Goal: Information Seeking & Learning: Learn about a topic

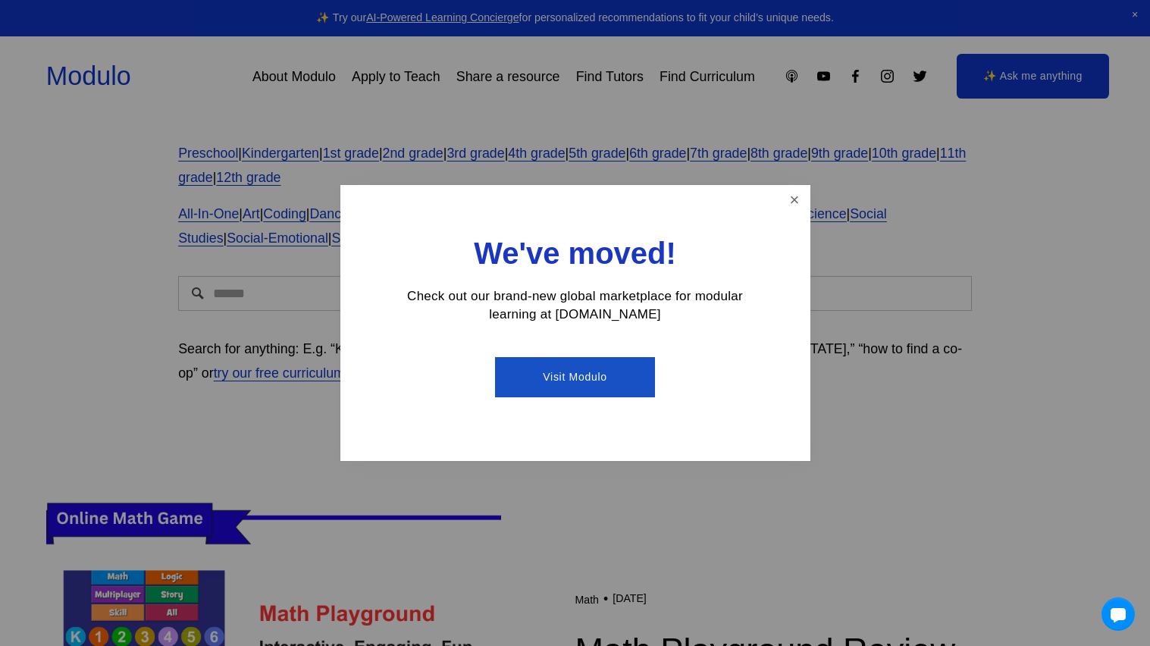
scroll to position [84, 0]
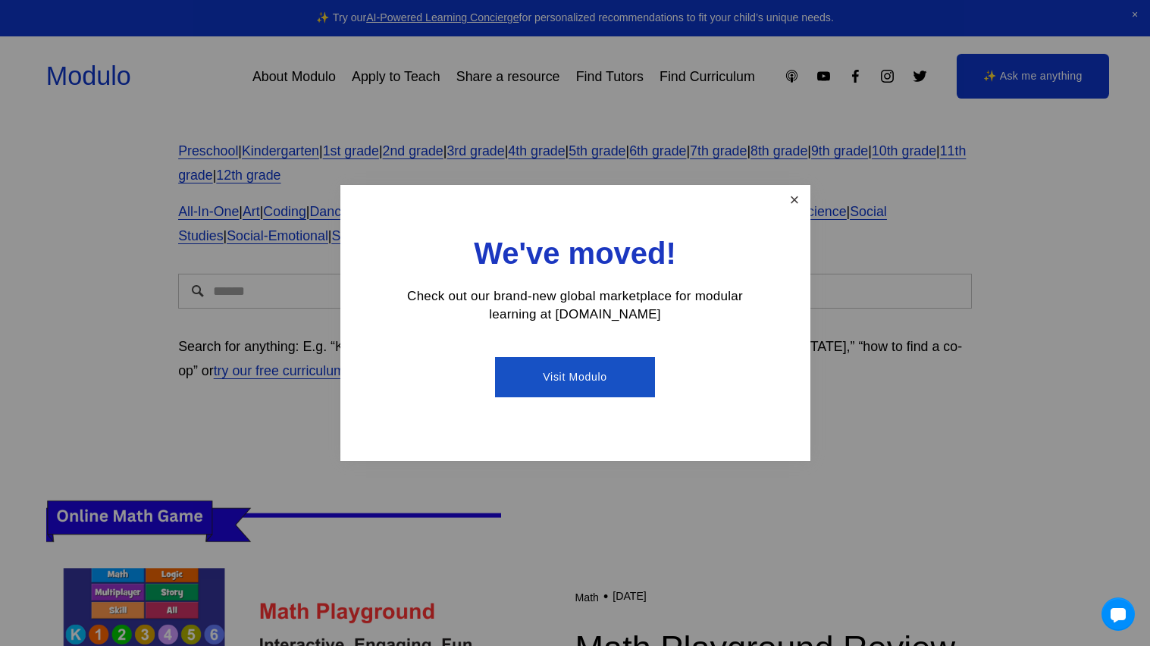
click at [799, 200] on link "Close" at bounding box center [794, 200] width 27 height 27
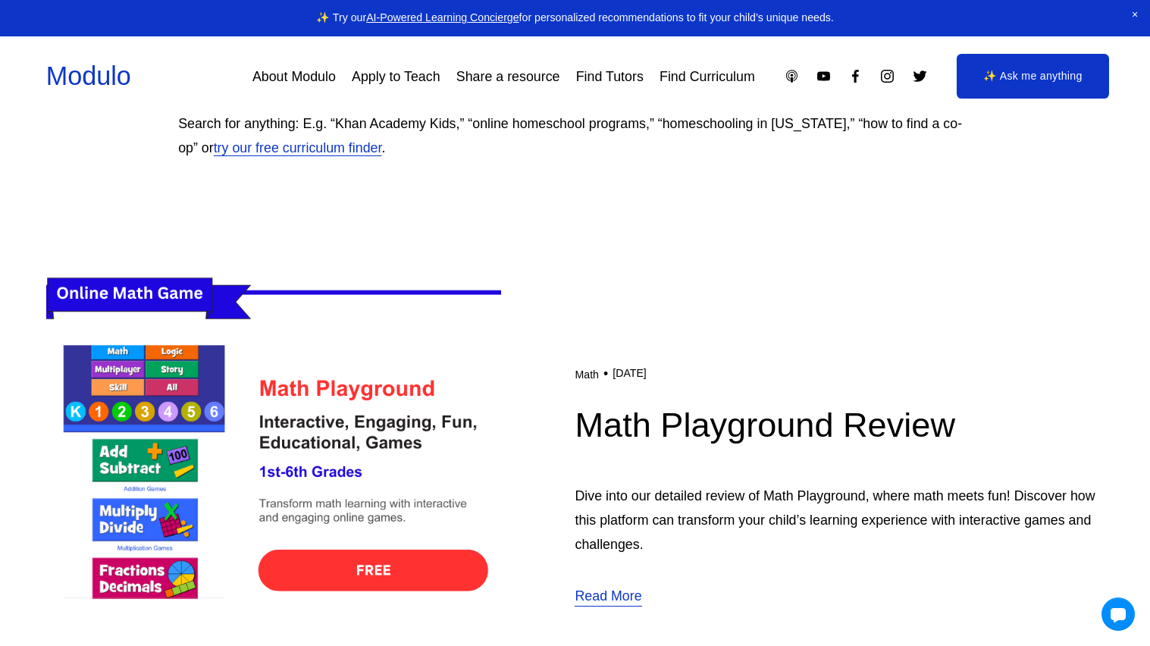
scroll to position [78, 0]
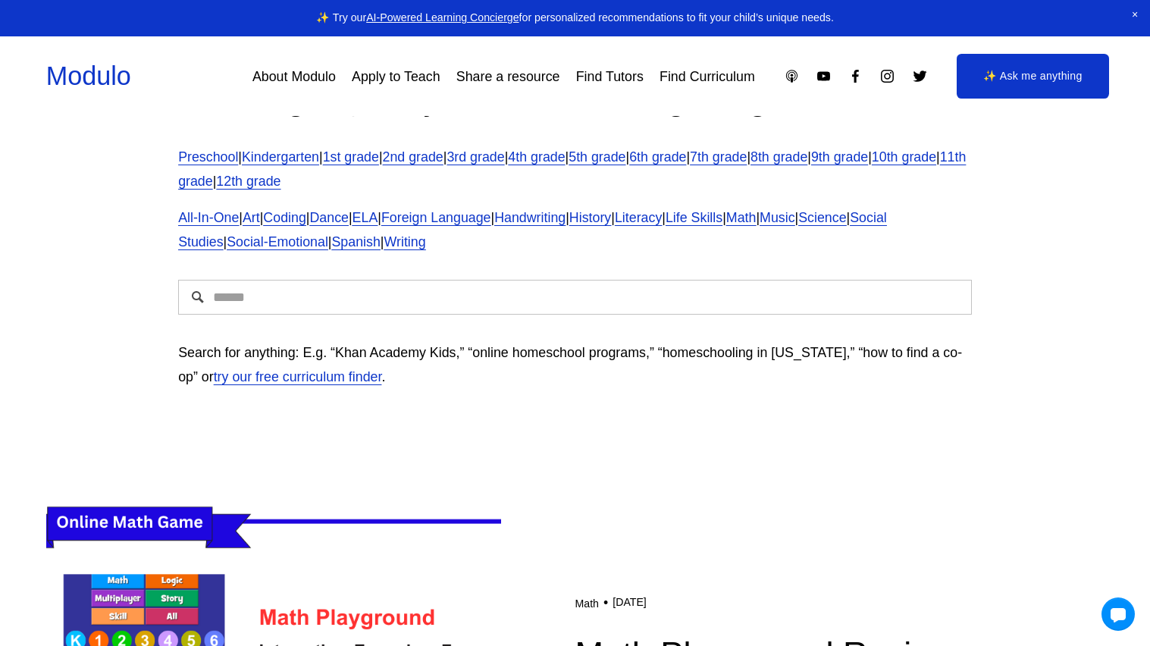
click at [622, 295] on input "Search" at bounding box center [575, 297] width 794 height 35
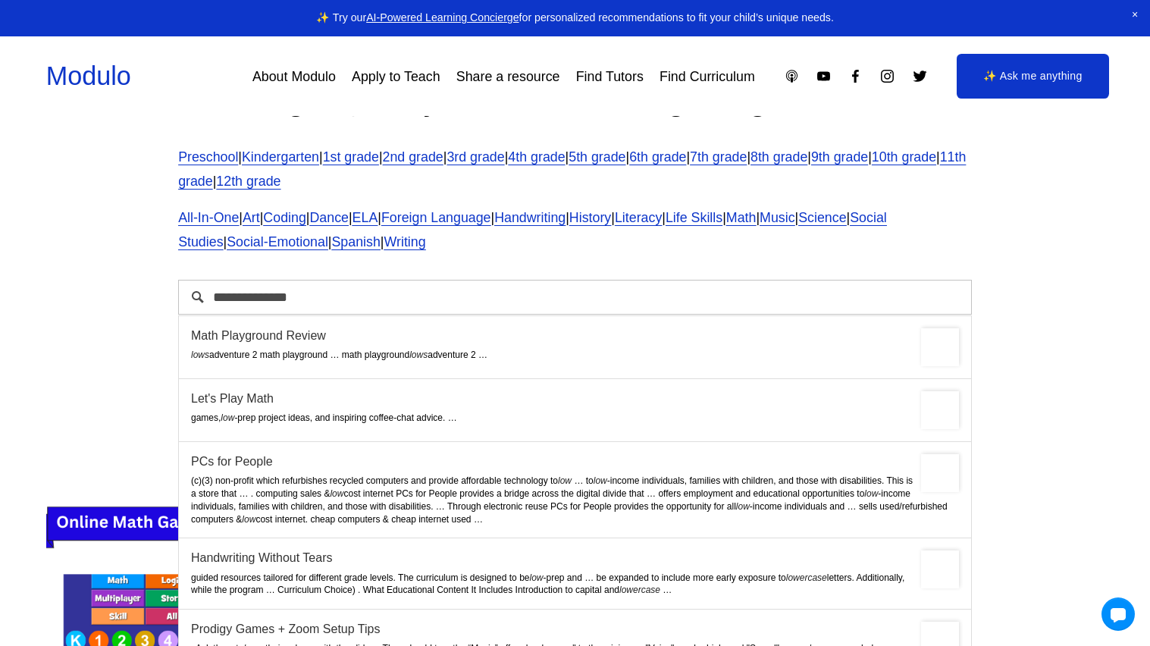
type input "**********"
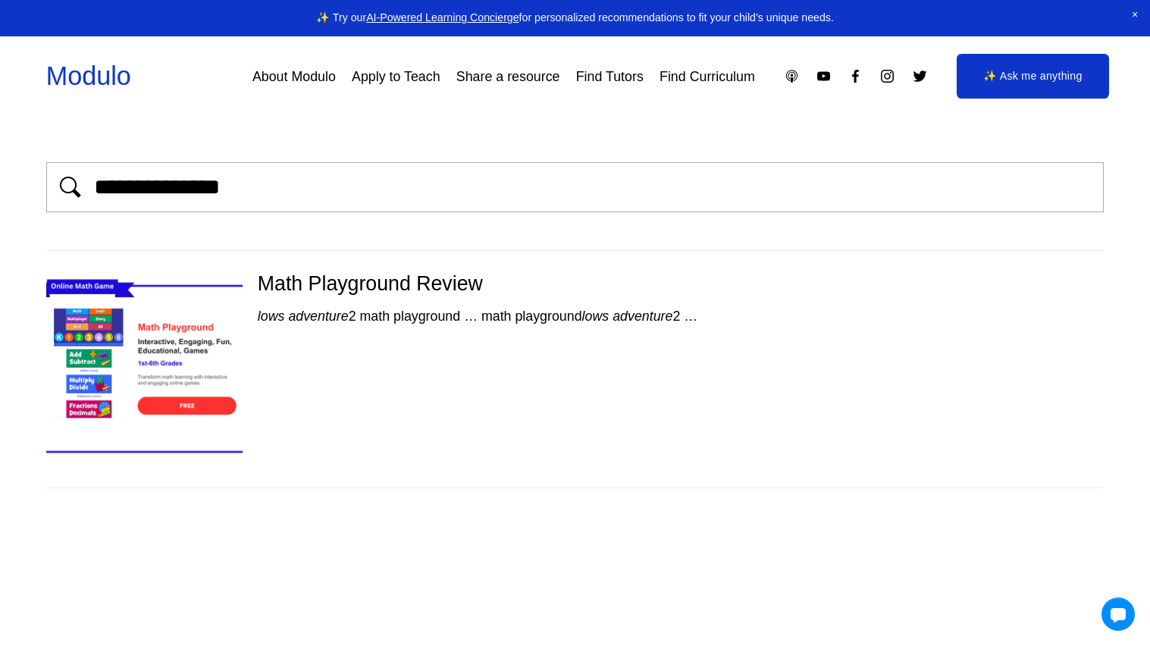
click at [431, 314] on span "lows adventure 2 math playground" at bounding box center [359, 316] width 202 height 15
